Goal: Information Seeking & Learning: Learn about a topic

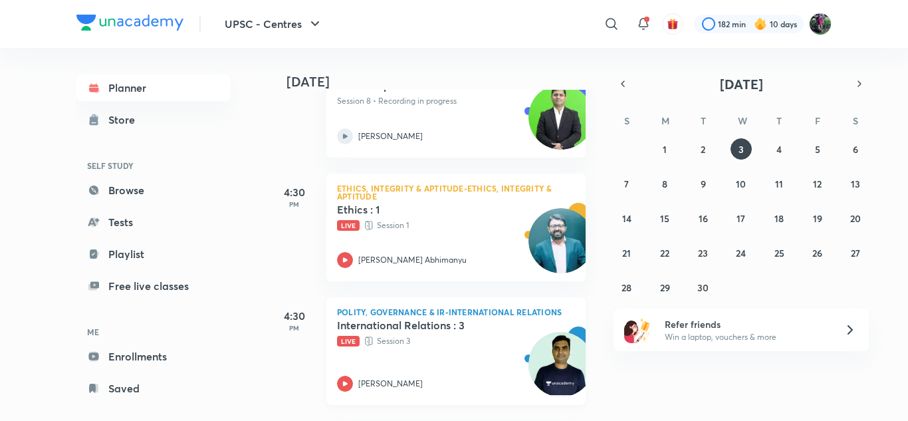
scroll to position [733, 0]
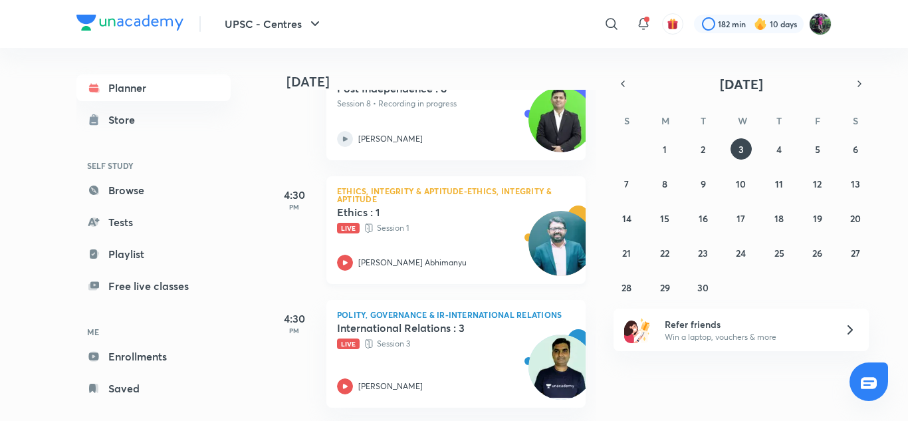
click at [342, 263] on icon at bounding box center [345, 263] width 16 height 16
